Goal: Task Accomplishment & Management: Manage account settings

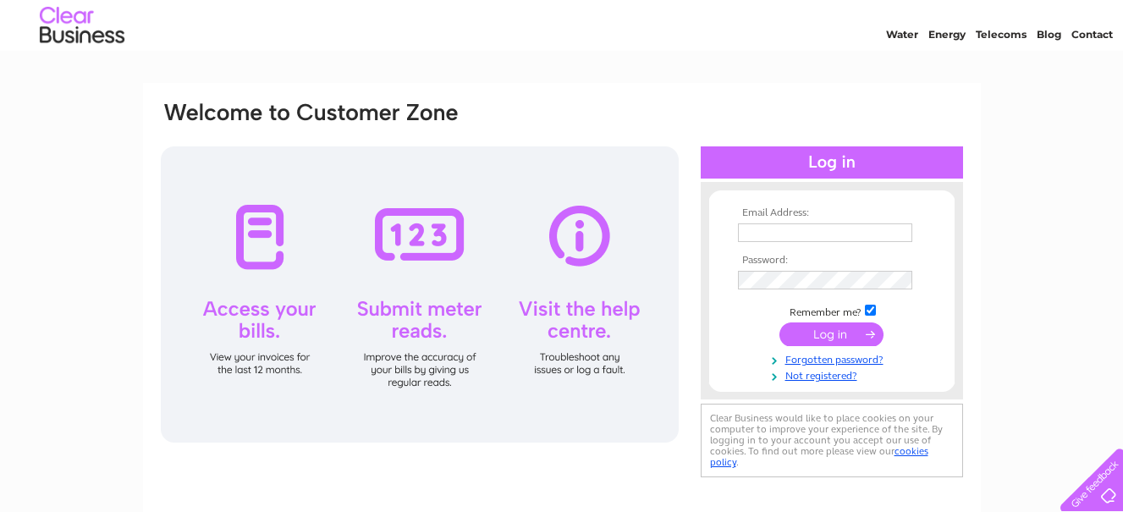
scroll to position [85, 0]
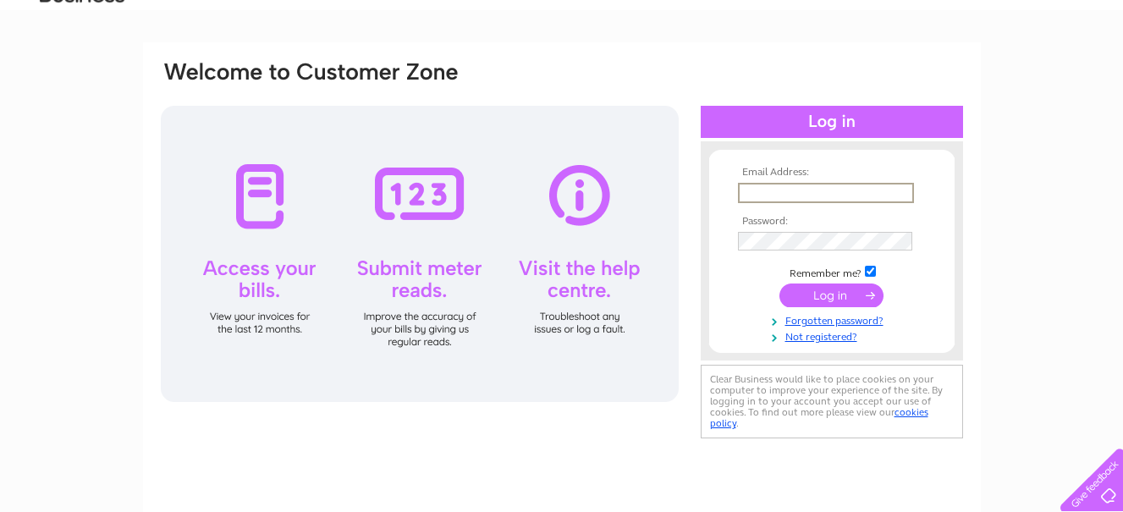
click at [754, 193] on input "text" at bounding box center [826, 193] width 176 height 20
click at [796, 190] on input "text" at bounding box center [826, 193] width 176 height 20
type input "ken.bird@astratec.co.uk"
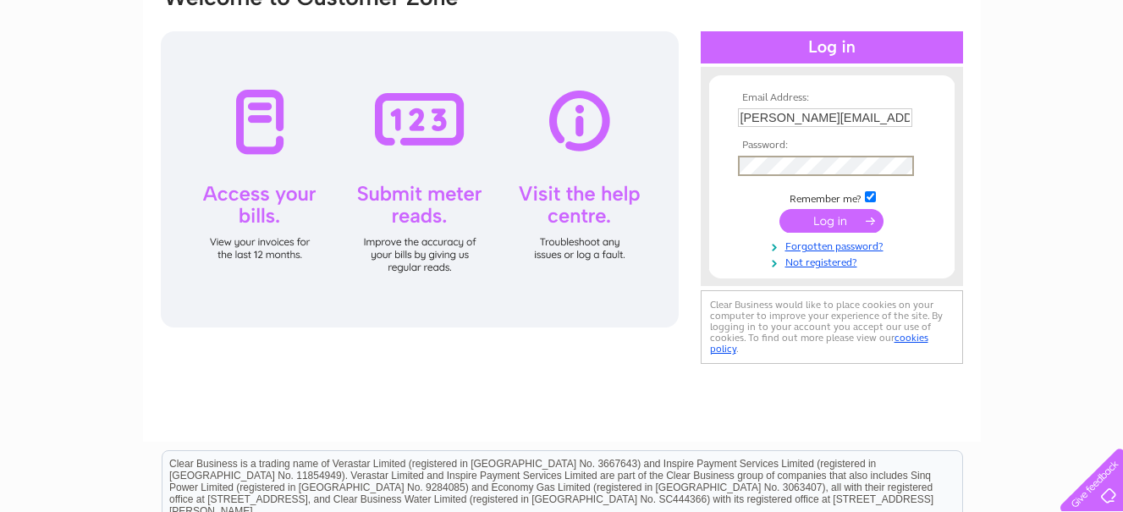
scroll to position [169, 0]
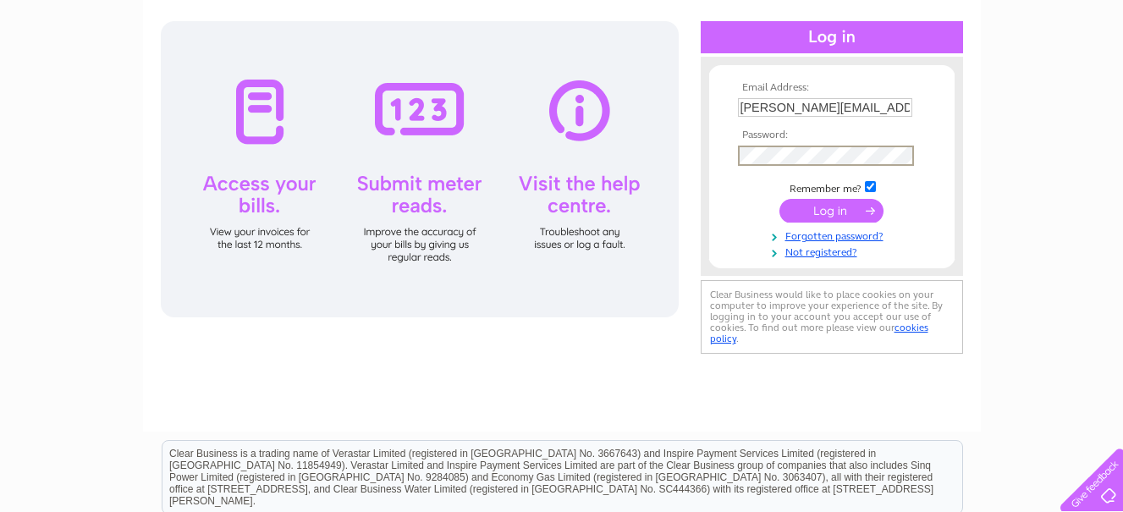
click at [780, 199] on input "submit" at bounding box center [832, 211] width 104 height 24
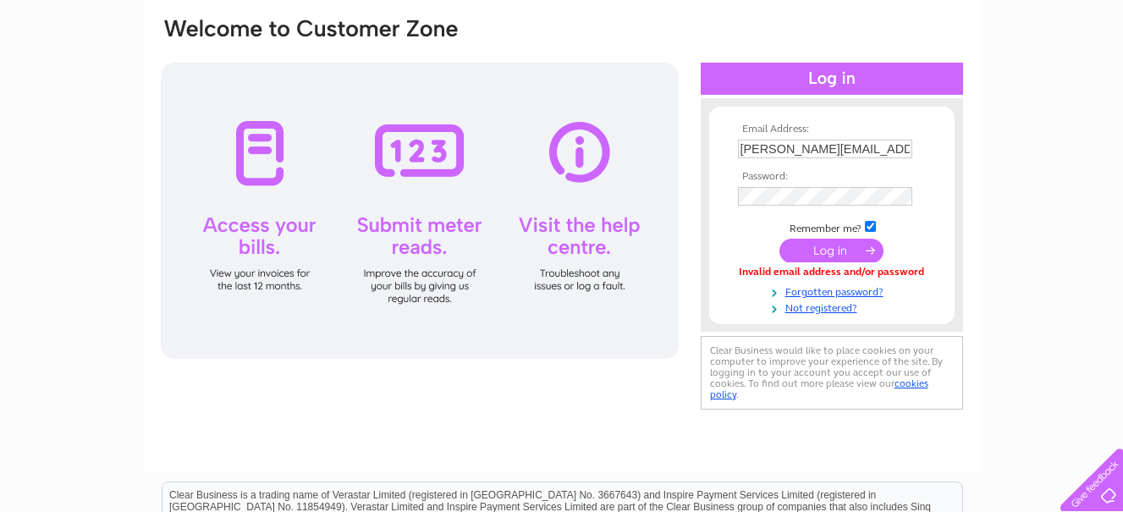
scroll to position [169, 0]
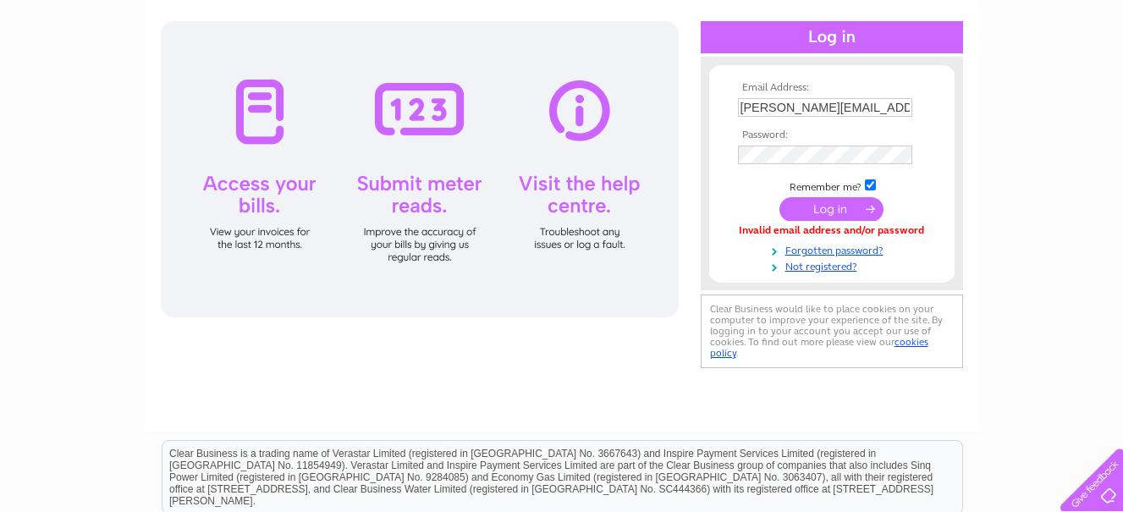
click at [740, 159] on td at bounding box center [832, 154] width 196 height 27
click at [780, 199] on input "submit" at bounding box center [832, 211] width 104 height 24
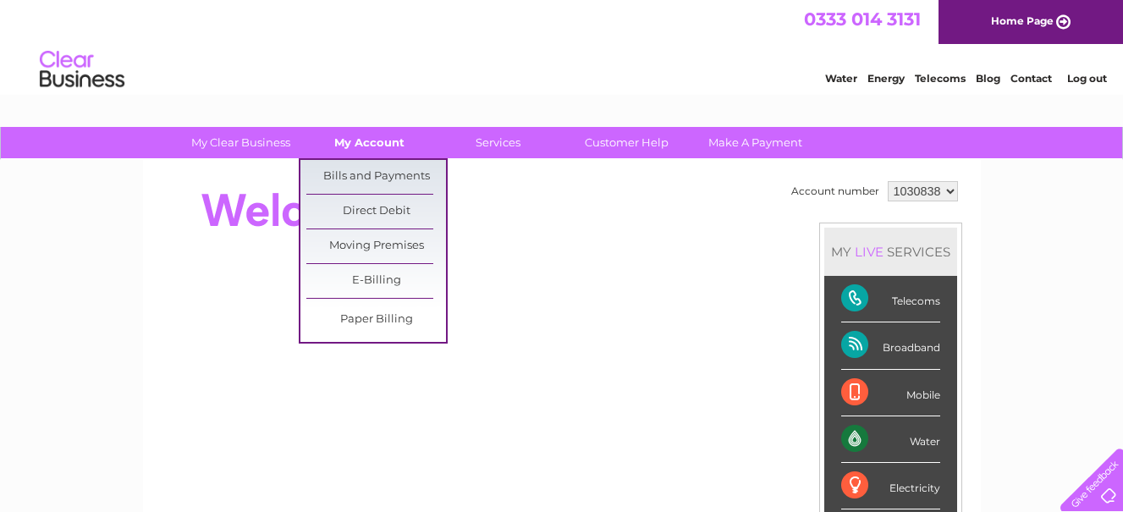
click at [358, 136] on link "My Account" at bounding box center [370, 142] width 140 height 31
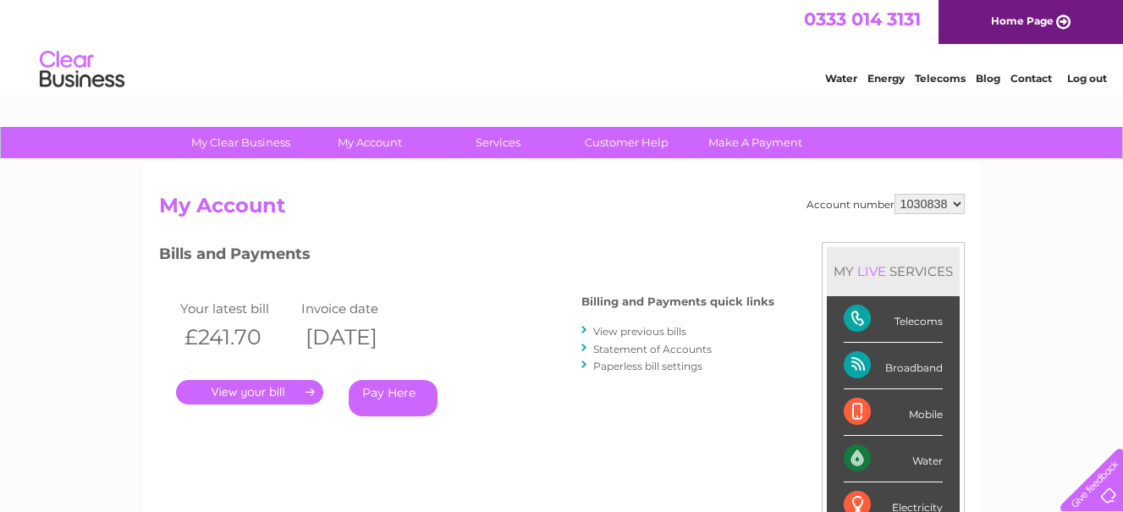
click at [242, 387] on link "." at bounding box center [249, 392] width 147 height 25
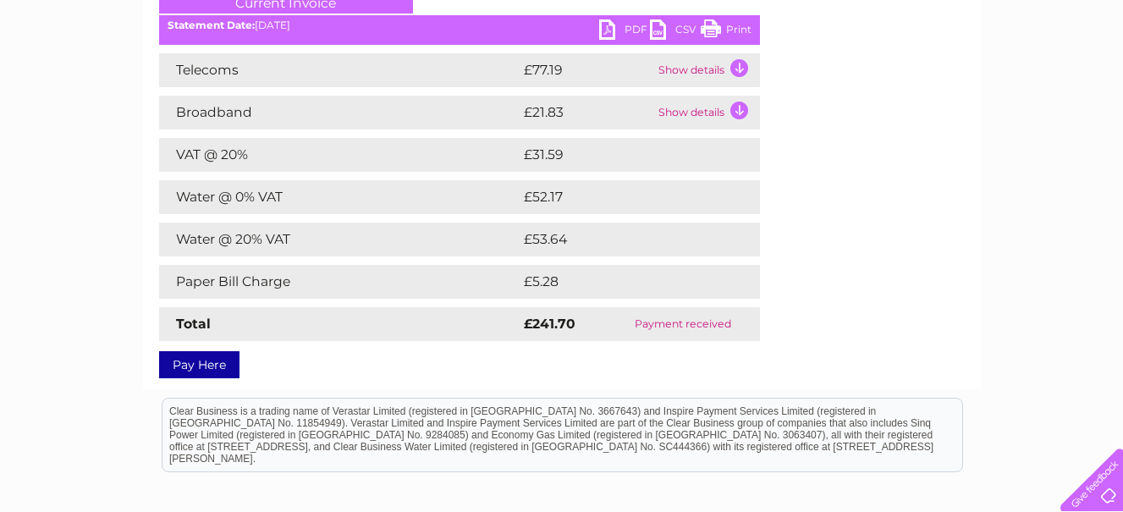
scroll to position [85, 0]
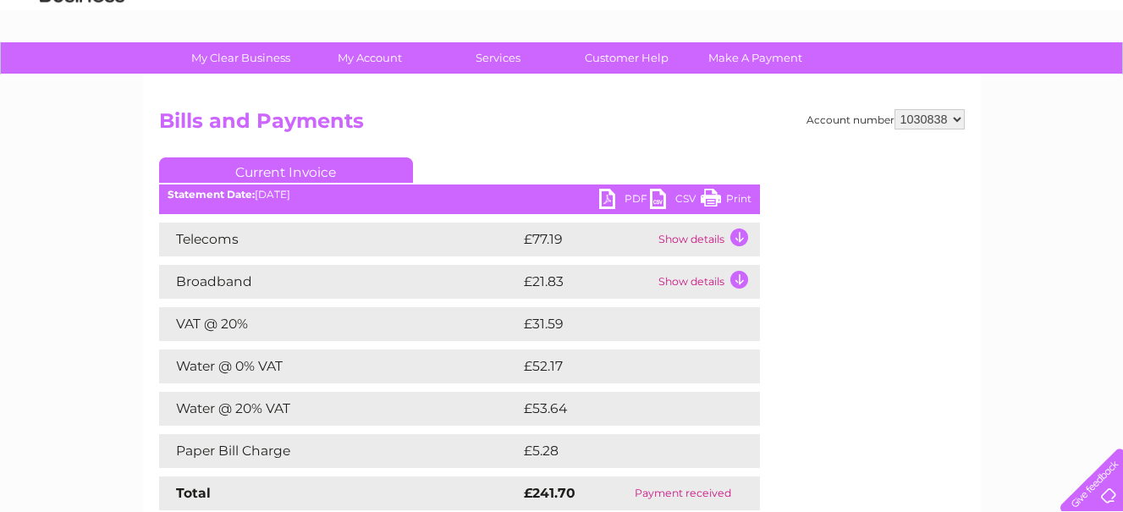
click at [707, 233] on td "Show details" at bounding box center [707, 240] width 106 height 34
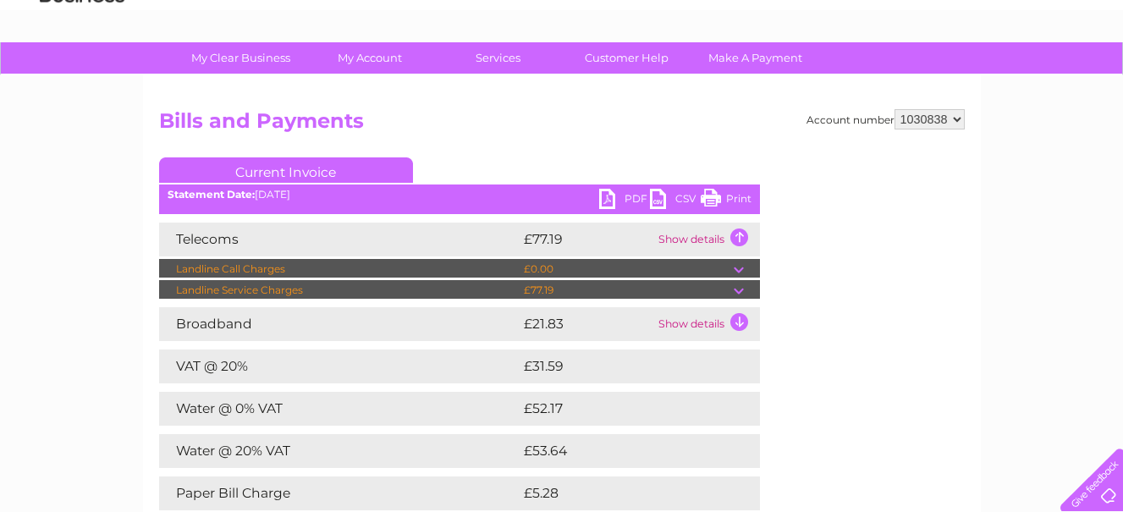
click at [838, 370] on div "Account number 1030838 Bills and Payments Current Invoice PDF CSV Print" at bounding box center [562, 346] width 806 height 475
click at [830, 417] on div "Account number 1030838 Bills and Payments Current Invoice PDF CSV Print" at bounding box center [562, 346] width 806 height 475
click at [253, 168] on link "Current Invoice" at bounding box center [286, 169] width 254 height 25
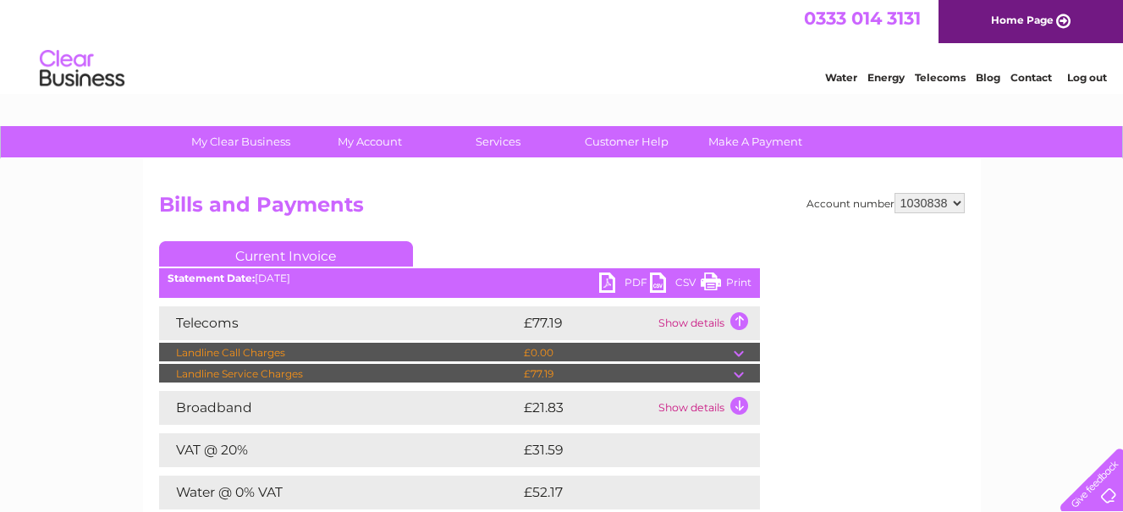
scroll to position [0, 0]
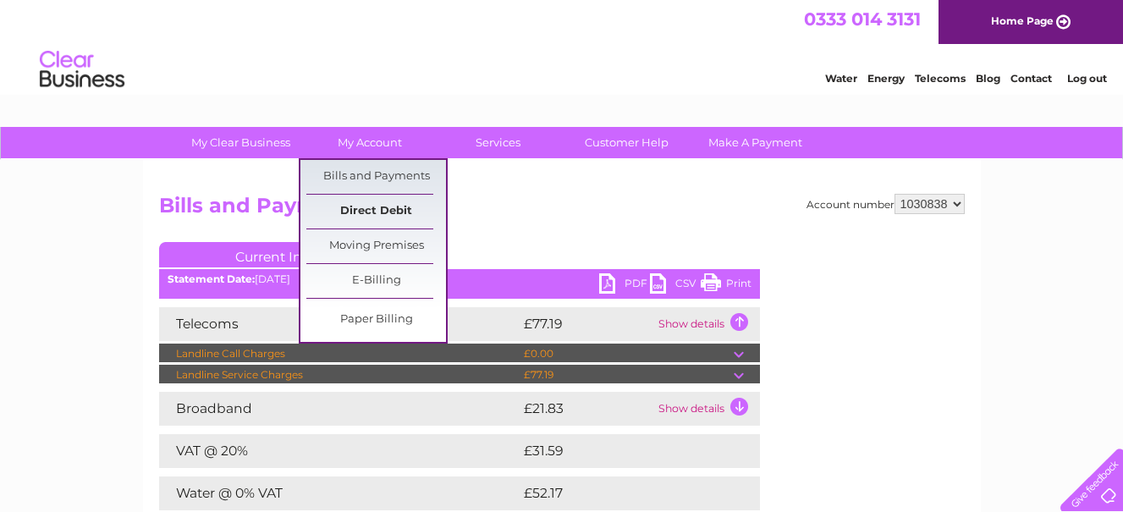
click at [379, 204] on link "Direct Debit" at bounding box center [376, 212] width 140 height 34
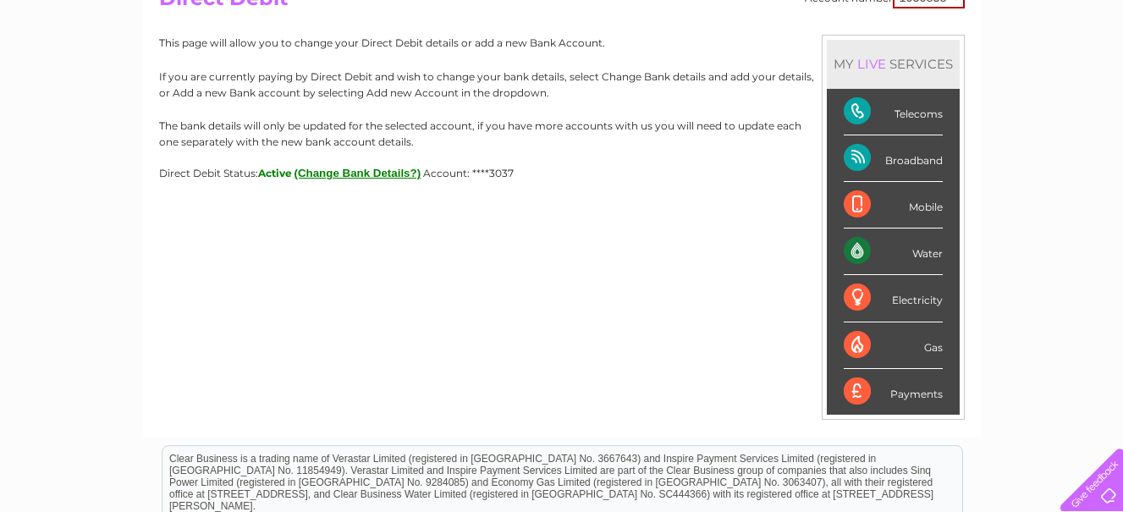
scroll to position [169, 0]
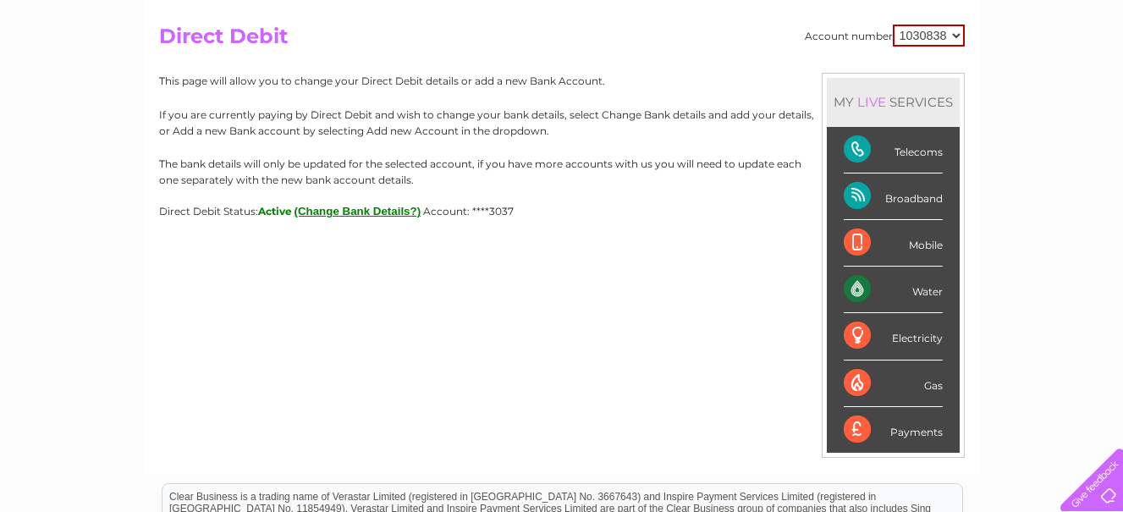
click at [323, 207] on button "(Change Bank Details?)" at bounding box center [358, 211] width 127 height 13
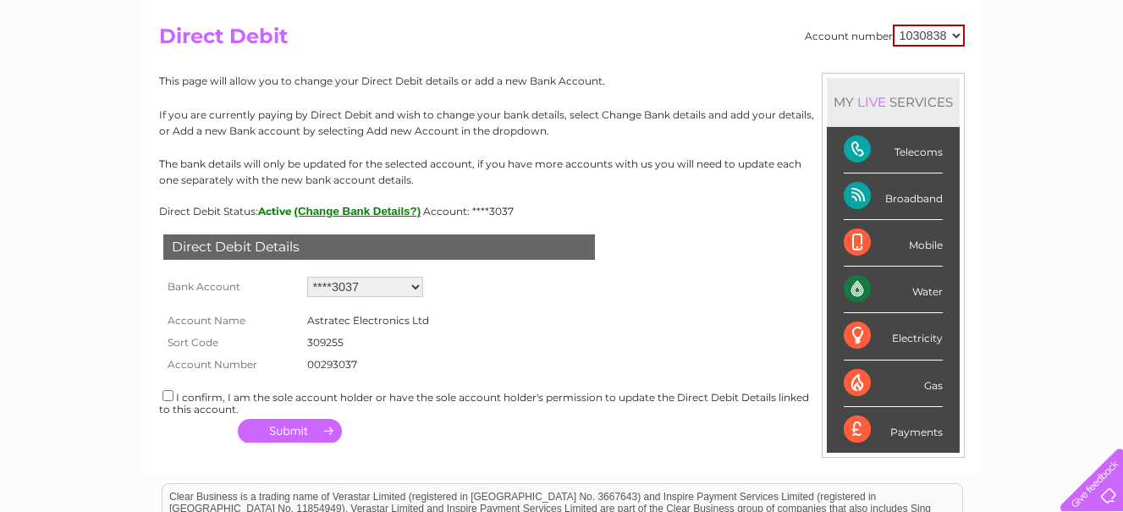
click at [288, 433] on button "button" at bounding box center [290, 431] width 104 height 24
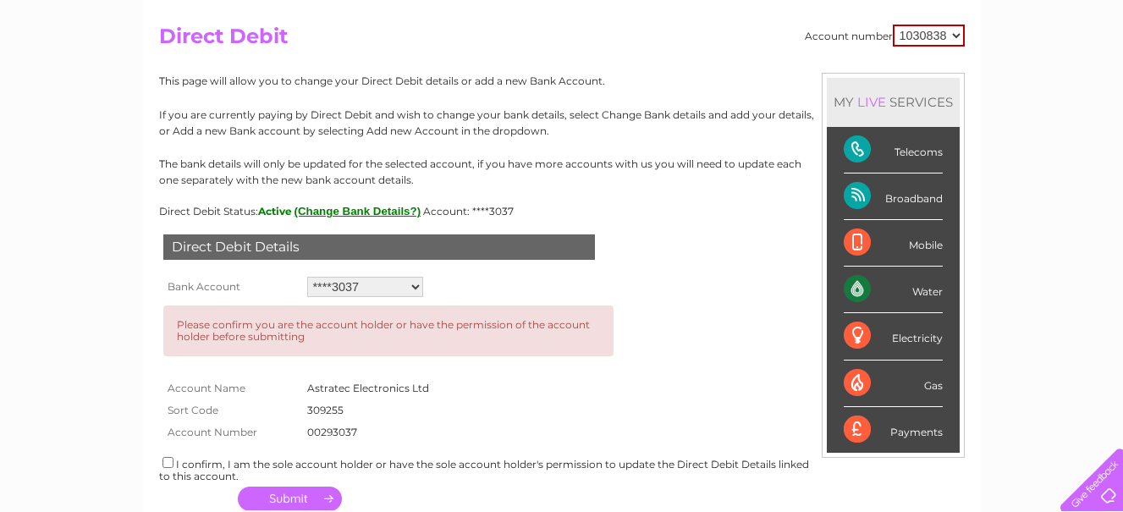
click at [165, 468] on input "checkbox" at bounding box center [168, 462] width 11 height 11
checkbox input "true"
click at [295, 490] on button "button" at bounding box center [290, 499] width 104 height 24
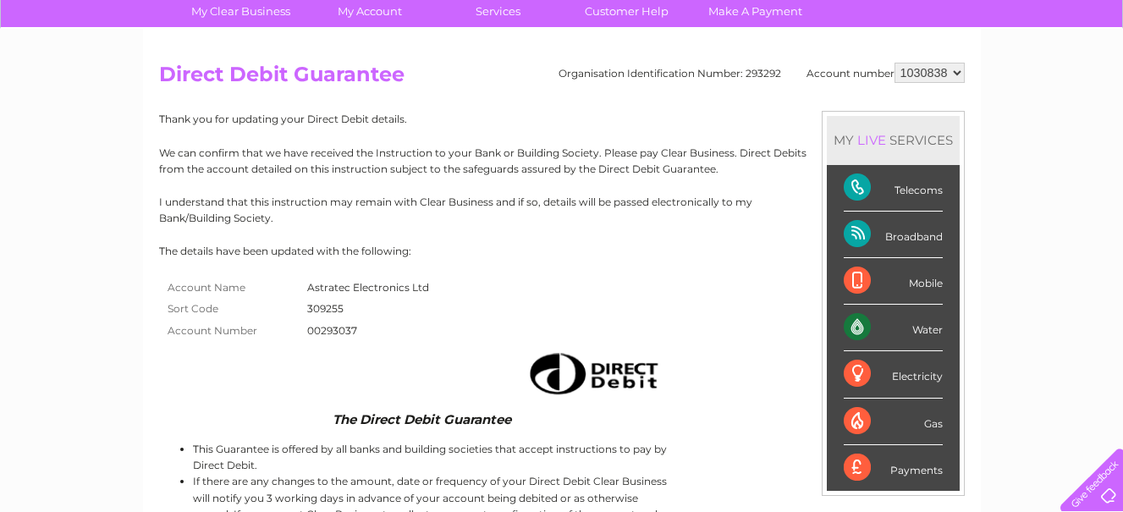
scroll to position [169, 0]
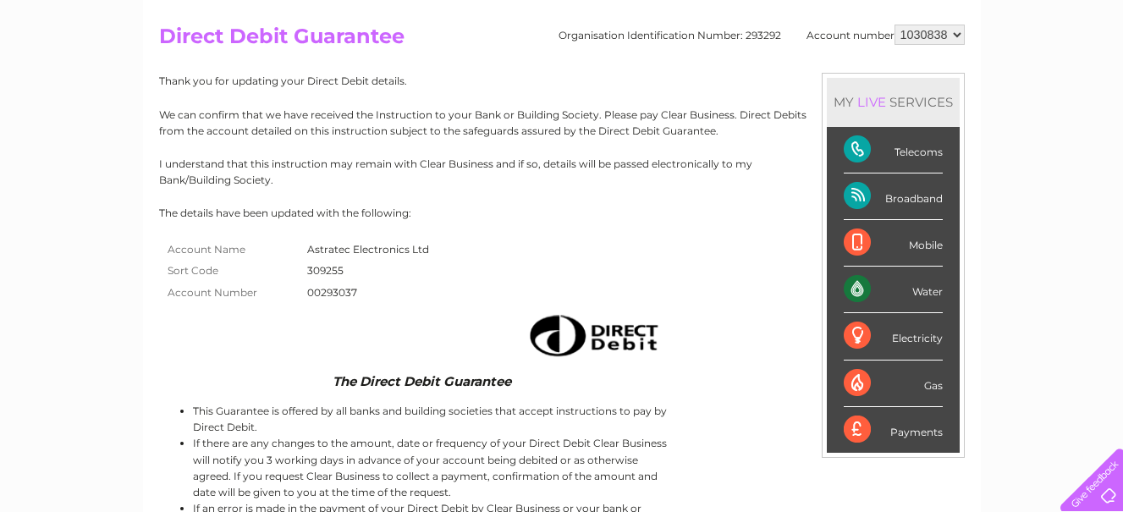
click at [875, 201] on div "Broadband" at bounding box center [893, 197] width 99 height 47
click at [867, 199] on div "Broadband" at bounding box center [893, 197] width 99 height 47
